Goal: Find specific page/section: Find specific page/section

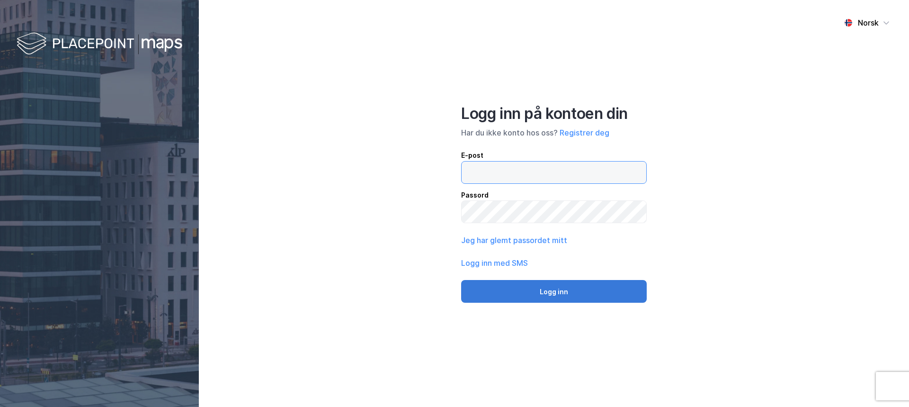
type input "[EMAIL_ADDRESS][DOMAIN_NAME]"
click at [553, 287] on button "Logg inn" at bounding box center [554, 291] width 186 height 23
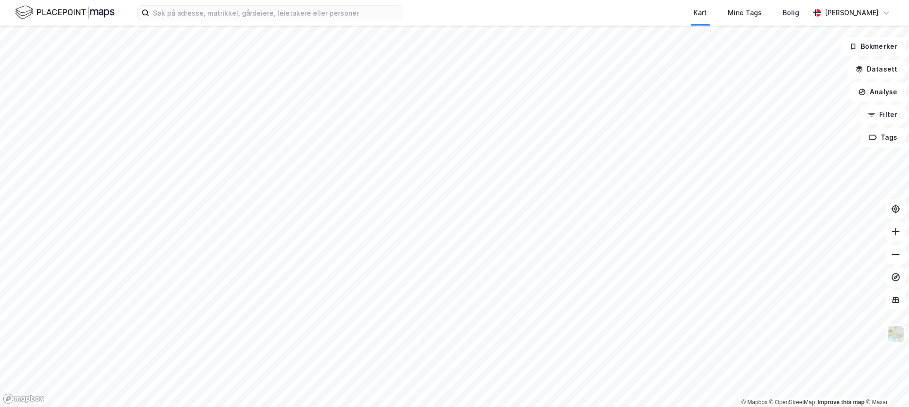
click at [252, 25] on div "Kart Mine Tags Bolig [PERSON_NAME]" at bounding box center [454, 13] width 909 height 26
click at [260, 19] on input at bounding box center [275, 13] width 253 height 14
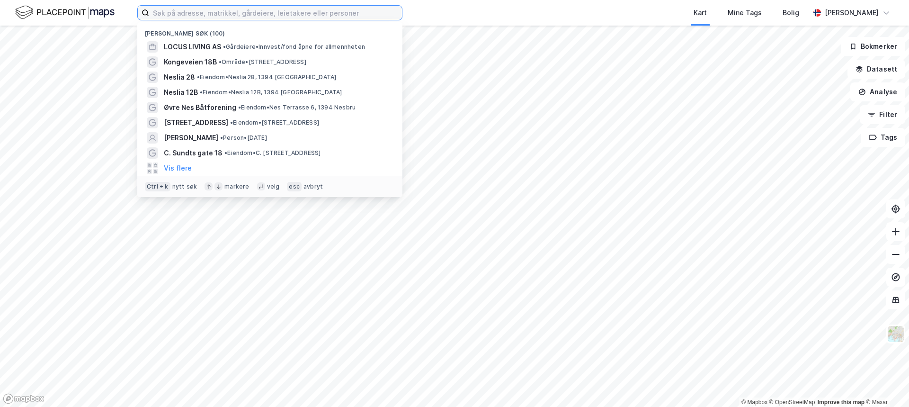
click at [269, 16] on input at bounding box center [275, 13] width 253 height 14
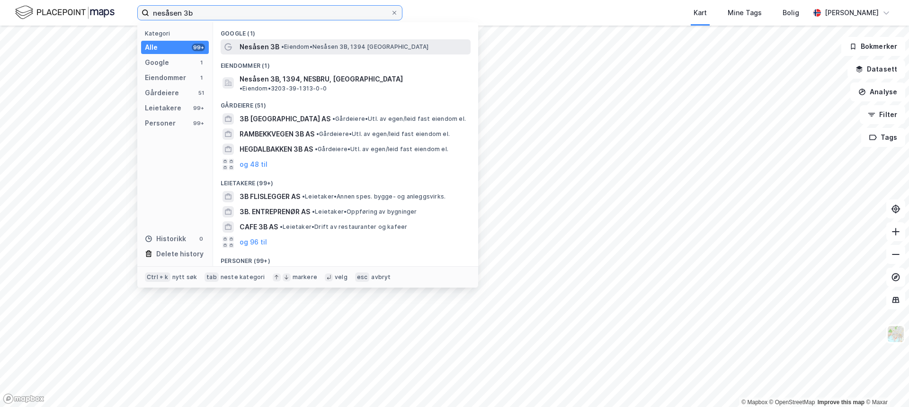
type input "nesåsen 3b"
click at [310, 48] on span "• [PERSON_NAME] 3B, 1394 [GEOGRAPHIC_DATA]" at bounding box center [355, 47] width 148 height 8
